Goal: Navigation & Orientation: Find specific page/section

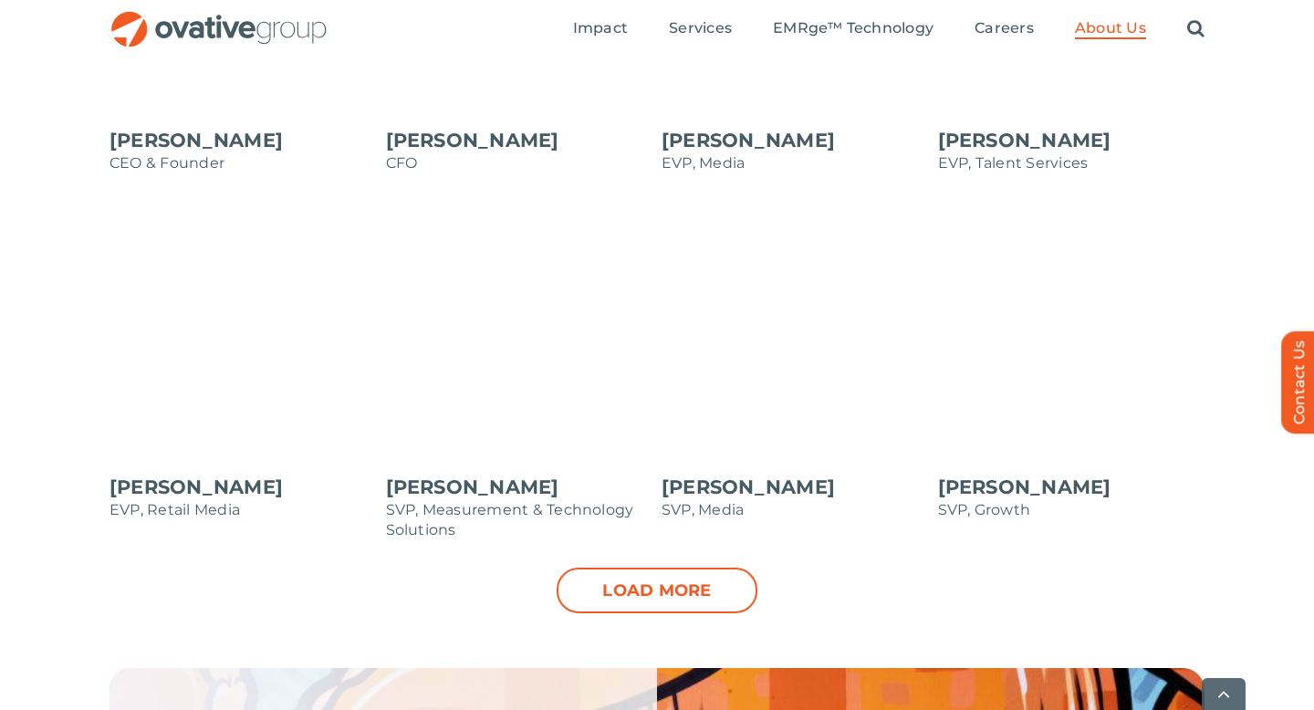
scroll to position [1825, 0]
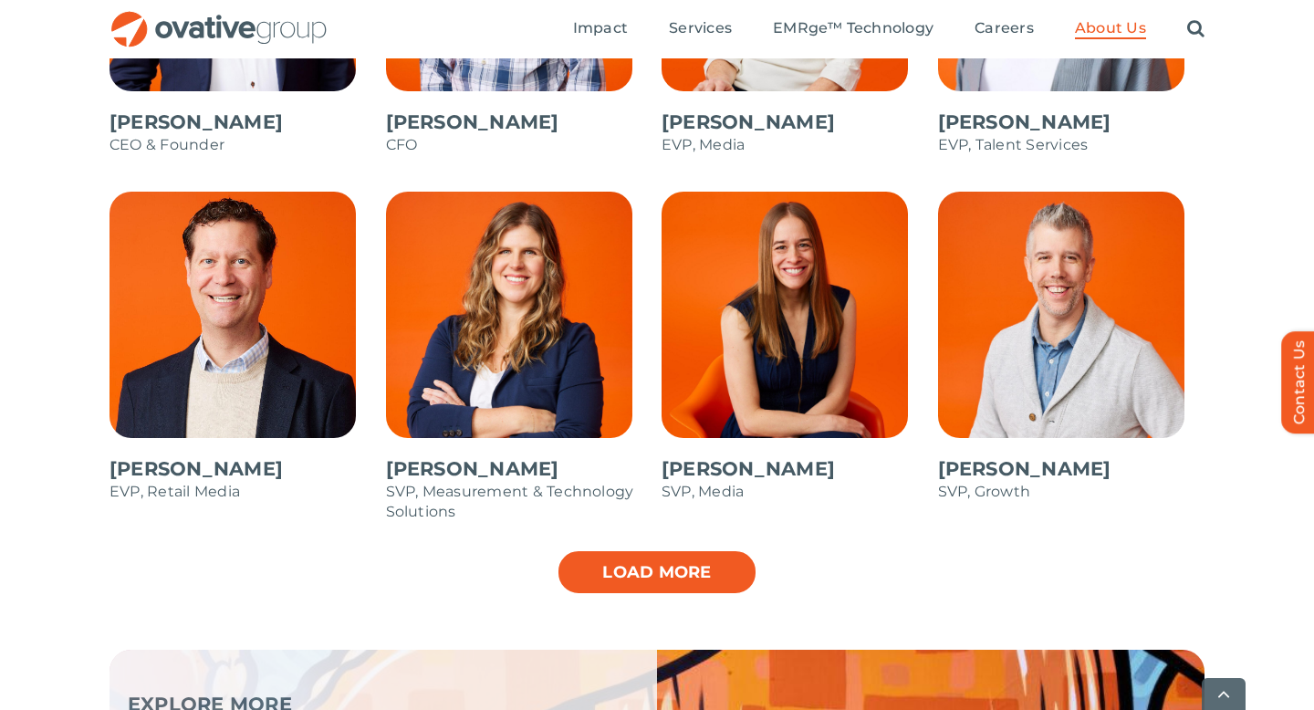
click at [623, 570] on link "Load more" at bounding box center [657, 572] width 201 height 46
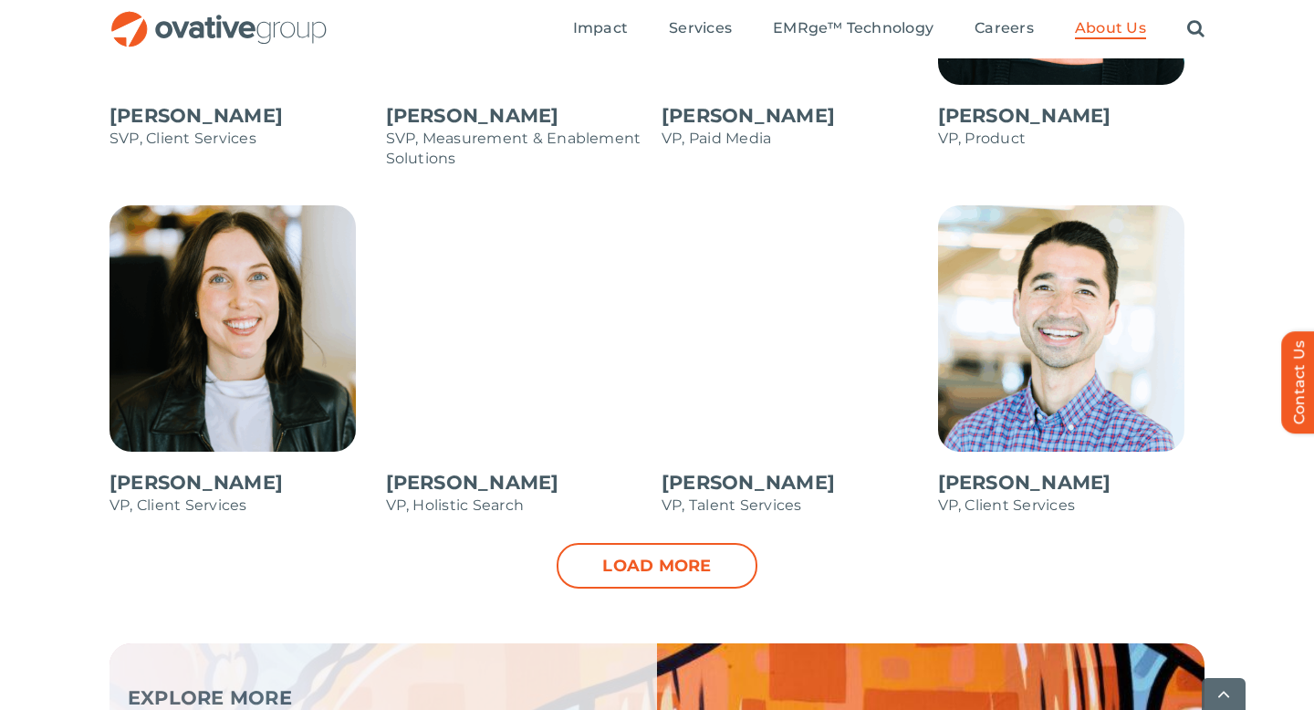
scroll to position [2545, 0]
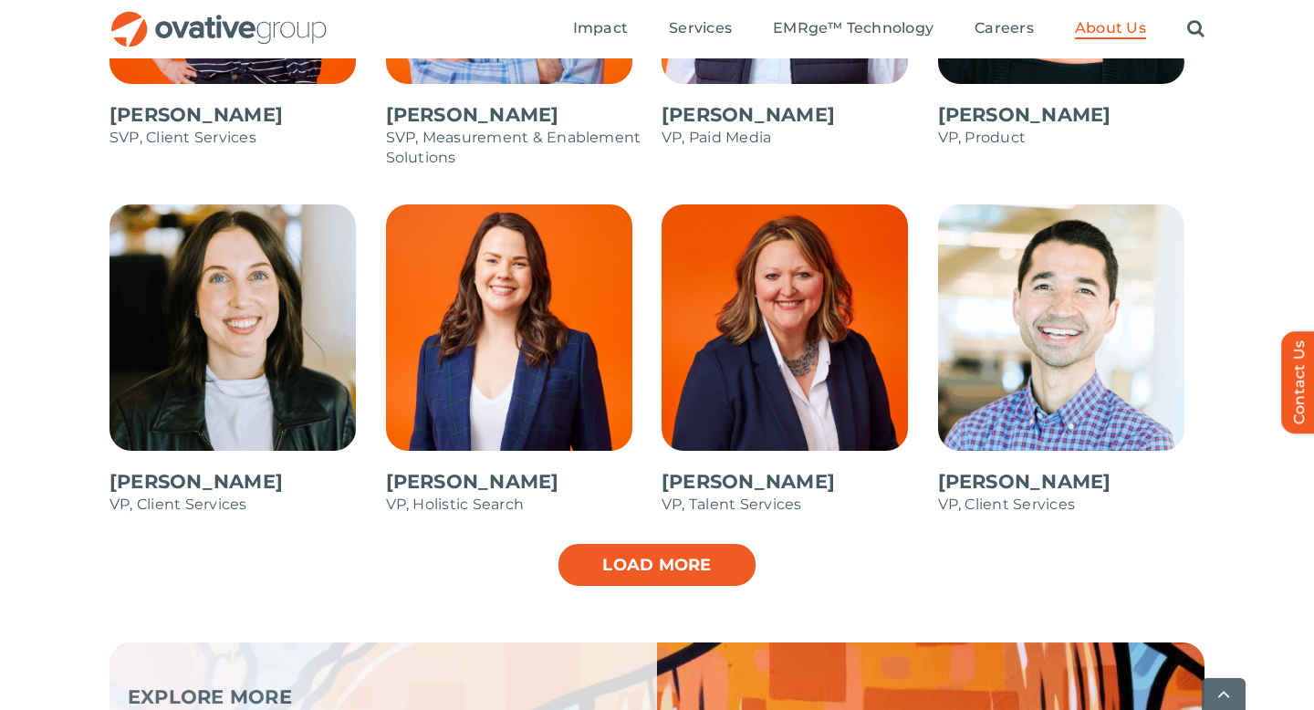
click at [719, 569] on link "Load more" at bounding box center [657, 565] width 201 height 46
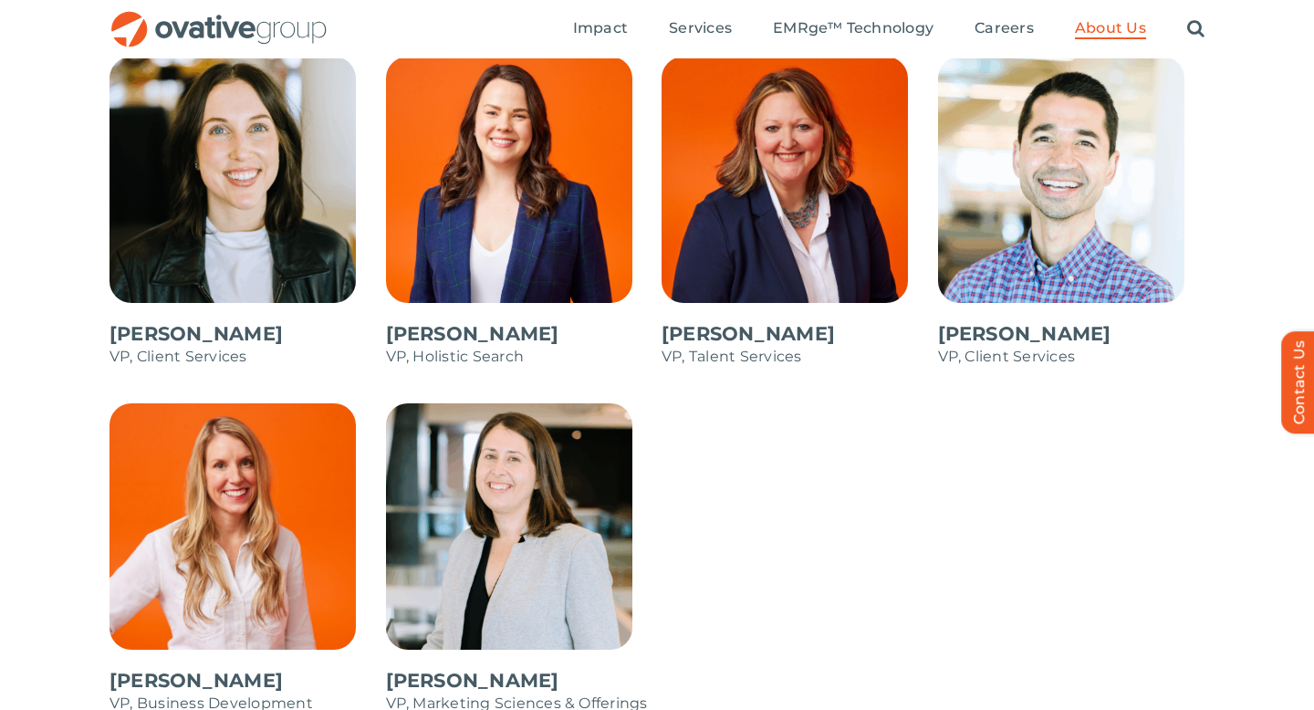
scroll to position [2688, 0]
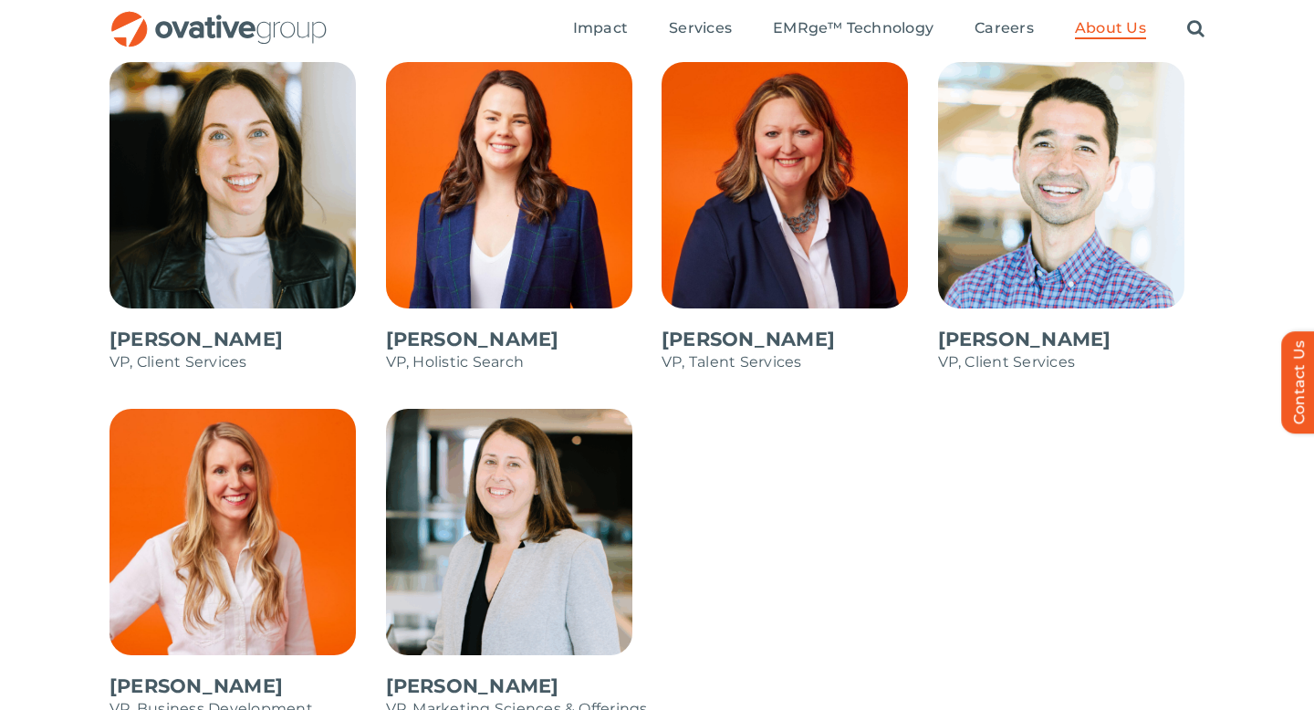
click at [740, 333] on span at bounding box center [794, 226] width 267 height 328
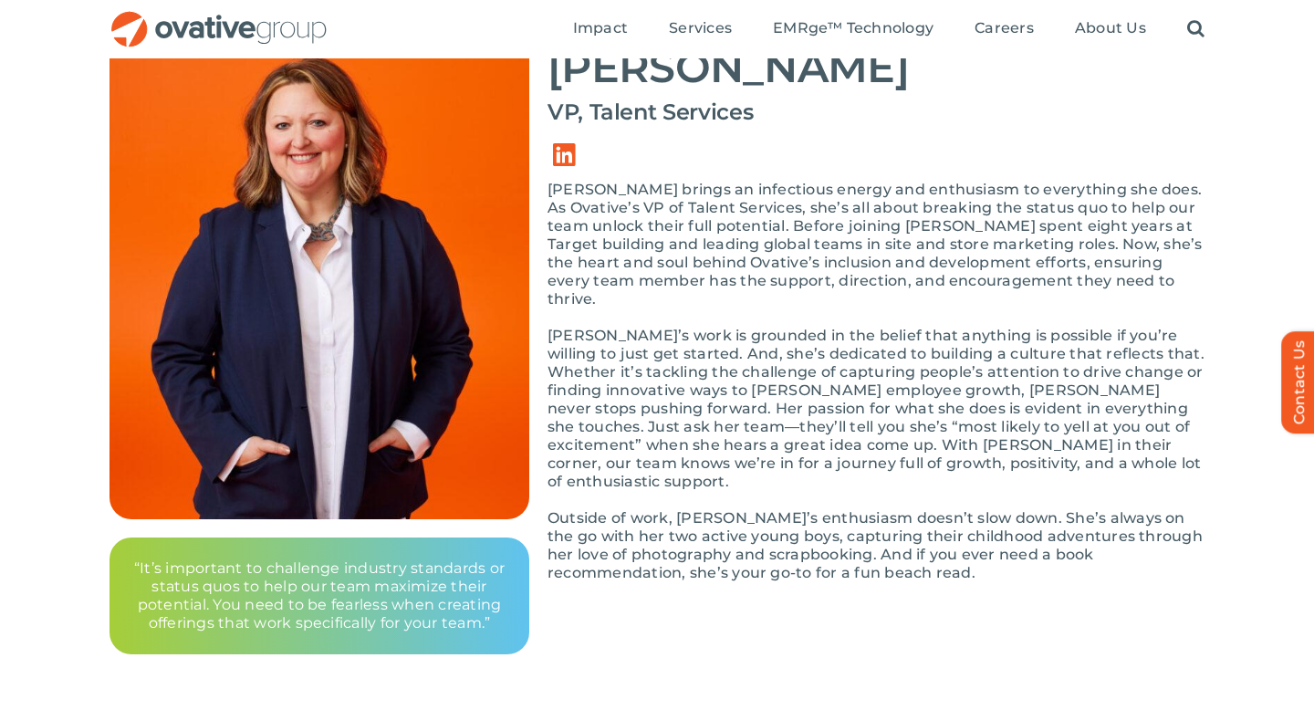
scroll to position [162, 0]
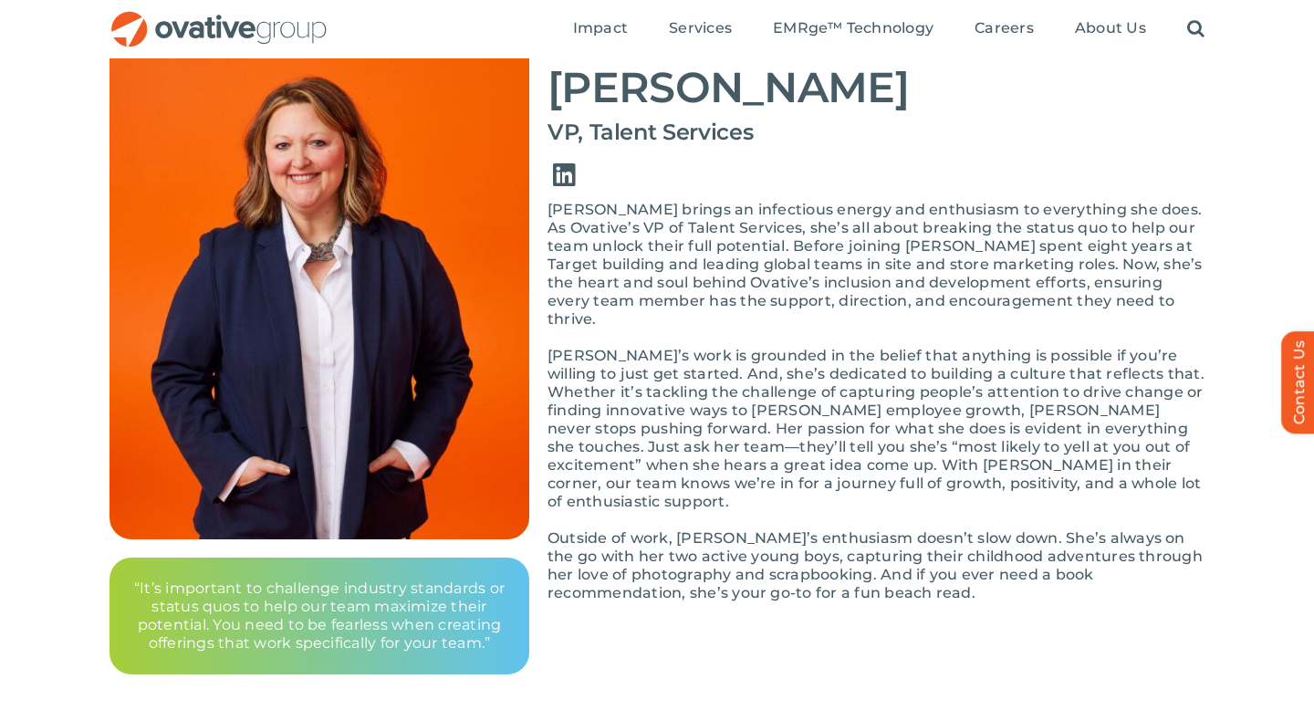
click at [568, 172] on link "Link to https://www.linkedin.com/in/erin-boyce-aberg-ab65bb2/" at bounding box center [563, 175] width 51 height 51
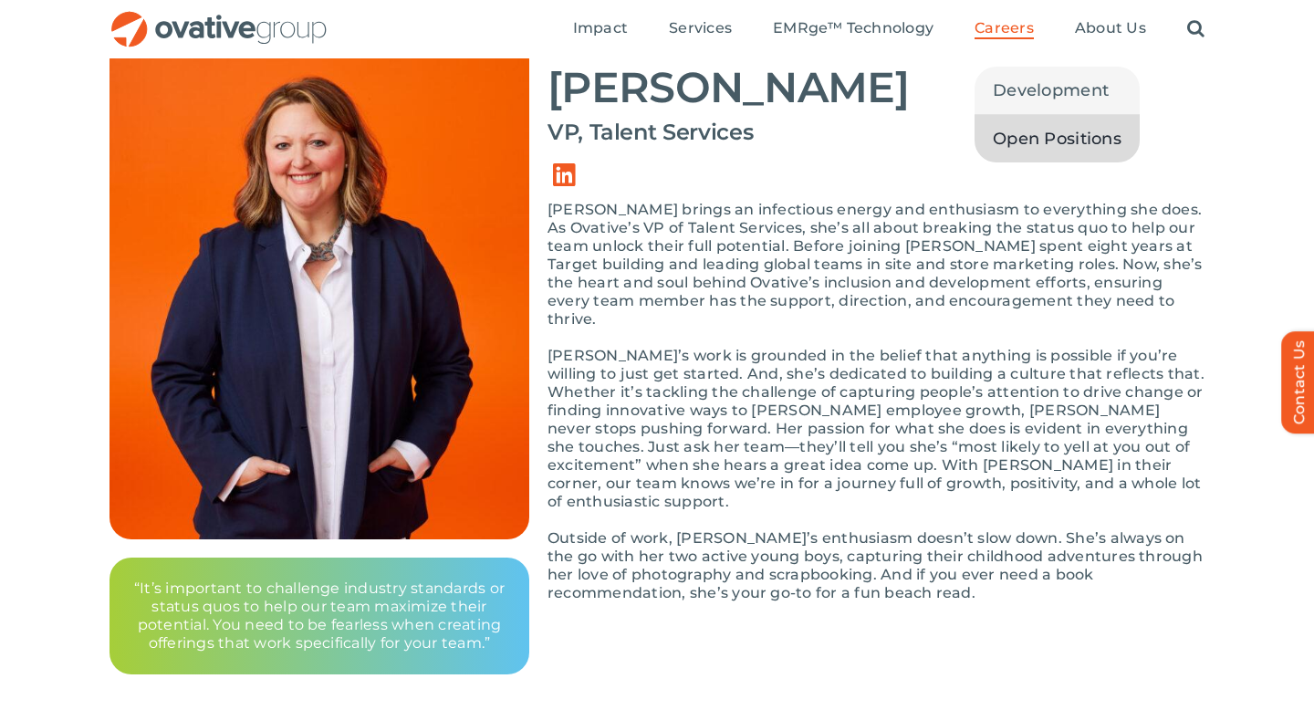
click at [1022, 130] on span "Open Positions" at bounding box center [1057, 139] width 129 height 26
